Goal: Navigation & Orientation: Find specific page/section

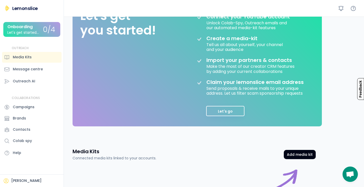
scroll to position [60, 0]
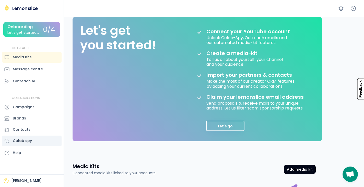
click at [26, 142] on div "Colab spy" at bounding box center [22, 140] width 19 height 5
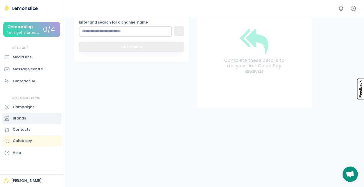
click at [21, 119] on div "Brands" at bounding box center [19, 118] width 13 height 5
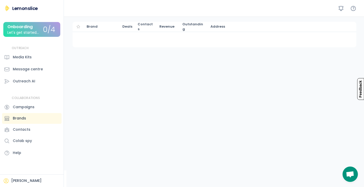
scroll to position [26, 0]
click at [22, 105] on div "Campaigns" at bounding box center [24, 106] width 22 height 5
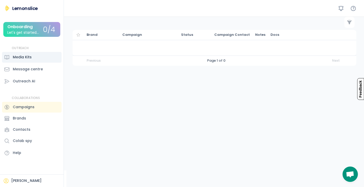
click at [24, 57] on div "Media Kits" at bounding box center [22, 56] width 19 height 5
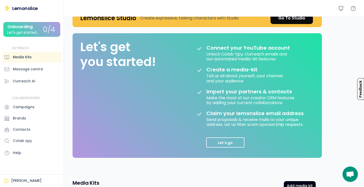
scroll to position [60, 0]
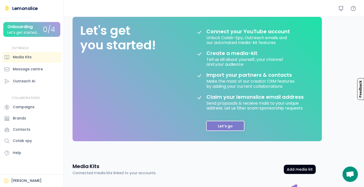
click at [230, 125] on button "Let's go" at bounding box center [225, 126] width 38 height 10
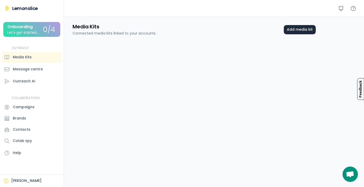
click at [303, 30] on button "Add media kit" at bounding box center [300, 29] width 32 height 9
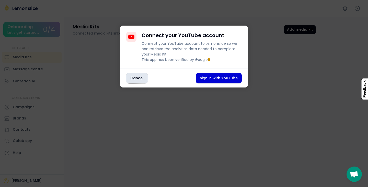
click at [135, 83] on button "Cancel" at bounding box center [136, 78] width 21 height 10
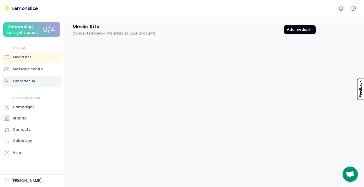
click at [25, 79] on div "Outreach AI" at bounding box center [24, 80] width 22 height 5
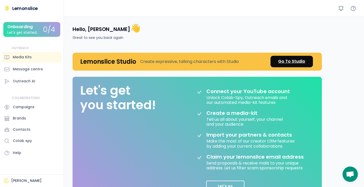
click at [288, 61] on div "Go To Studio" at bounding box center [291, 61] width 27 height 6
